Goal: Answer question/provide support

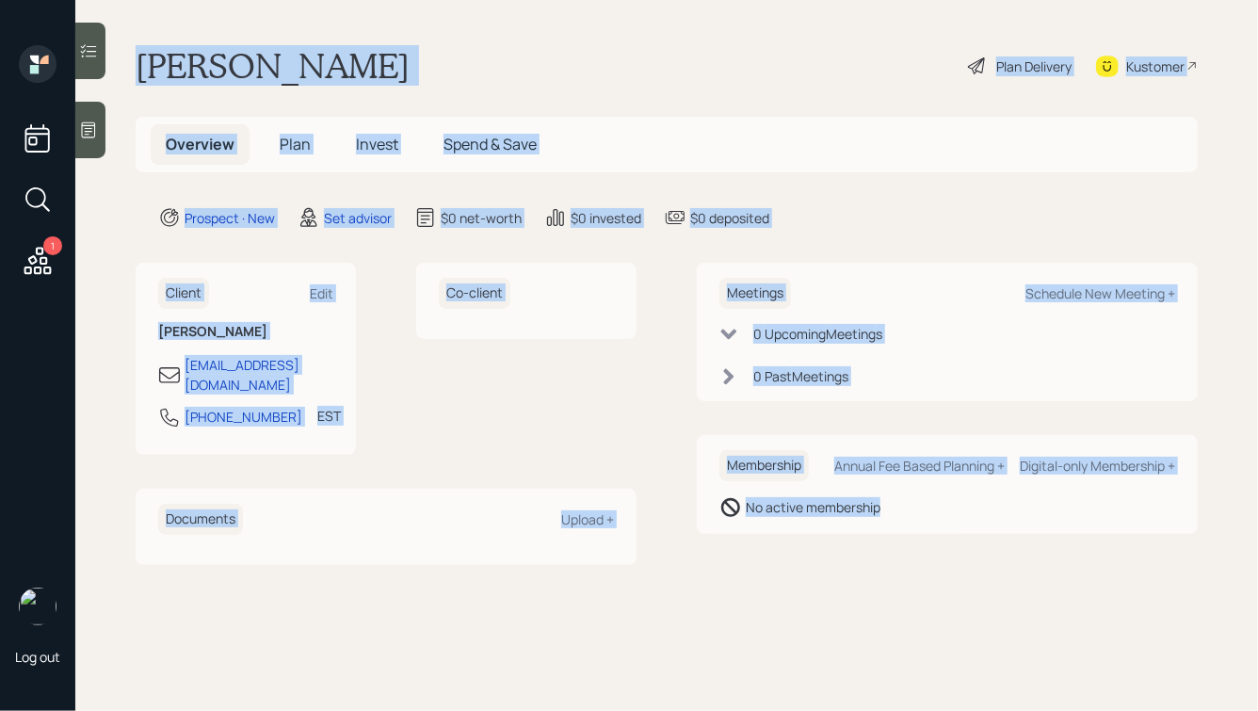
drag, startPoint x: 139, startPoint y: 66, endPoint x: 939, endPoint y: 544, distance: 931.5
click at [939, 544] on main "[PERSON_NAME] Plan Delivery Kustomer Overview Plan Invest Spend & Save Prospect…" at bounding box center [666, 355] width 1183 height 711
click at [939, 544] on div "Meetings Schedule New Meeting + 0 Upcoming Meeting s 0 Past Meeting s Membershi…" at bounding box center [947, 413] width 501 height 301
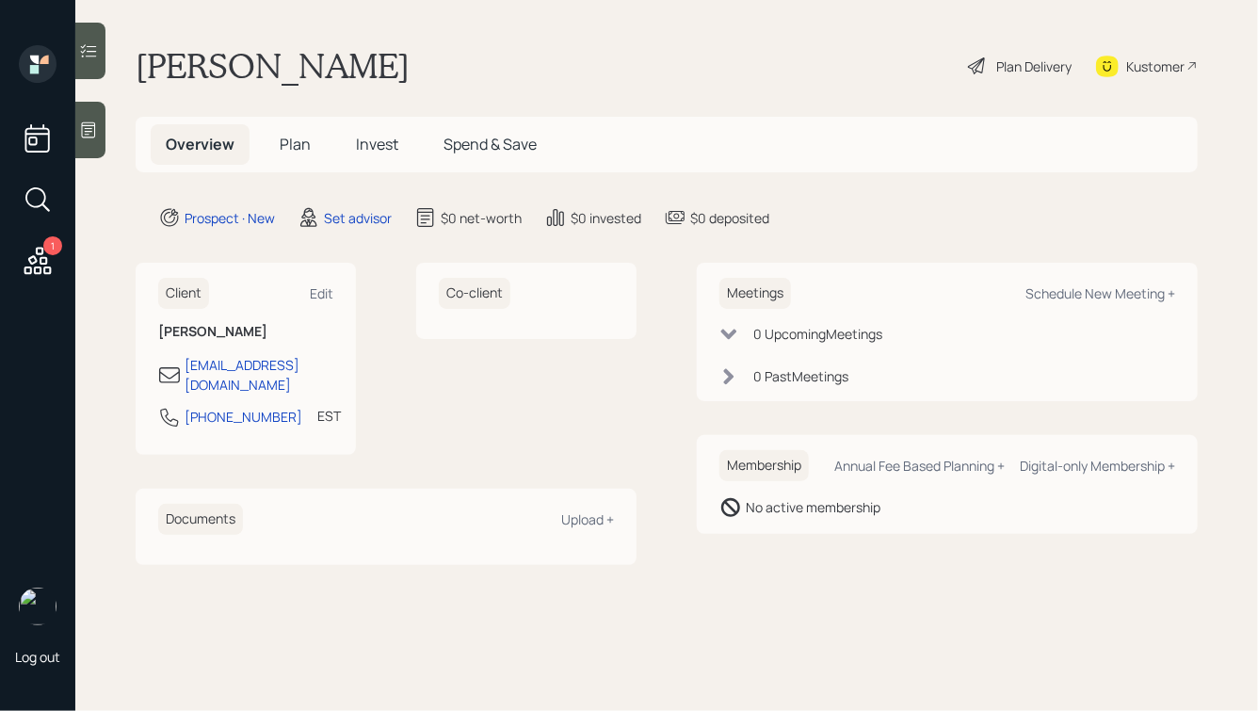
click at [81, 128] on icon at bounding box center [88, 130] width 19 height 19
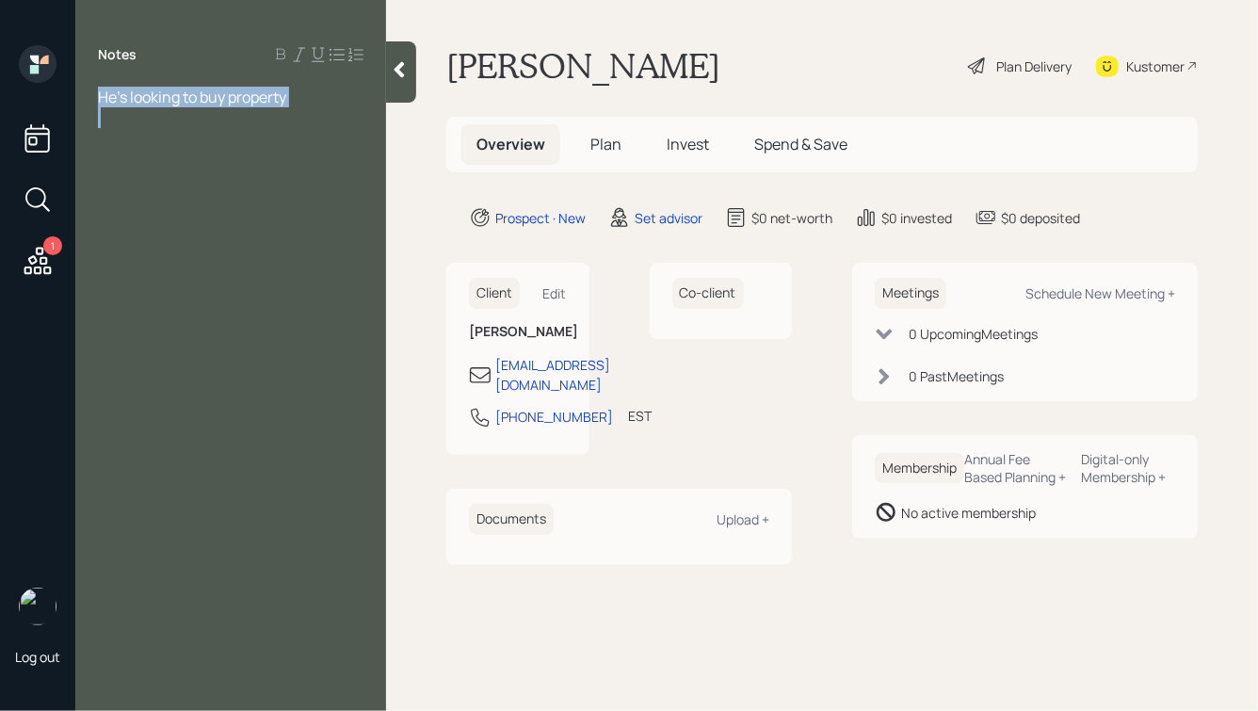
drag, startPoint x: 99, startPoint y: 96, endPoint x: 315, endPoint y: 172, distance: 229.6
click at [319, 176] on div "Notes He's looking to buy property" at bounding box center [230, 366] width 311 height 643
click at [201, 105] on span "He's looking to buy property" at bounding box center [192, 97] width 188 height 21
click at [159, 135] on div at bounding box center [231, 138] width 266 height 21
